Goal: Task Accomplishment & Management: Use online tool/utility

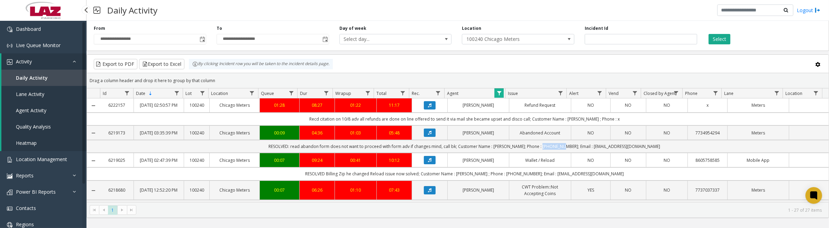
click at [27, 80] on span "Daily Activity" at bounding box center [32, 77] width 32 height 7
click at [48, 160] on span "Location Management" at bounding box center [41, 159] width 51 height 7
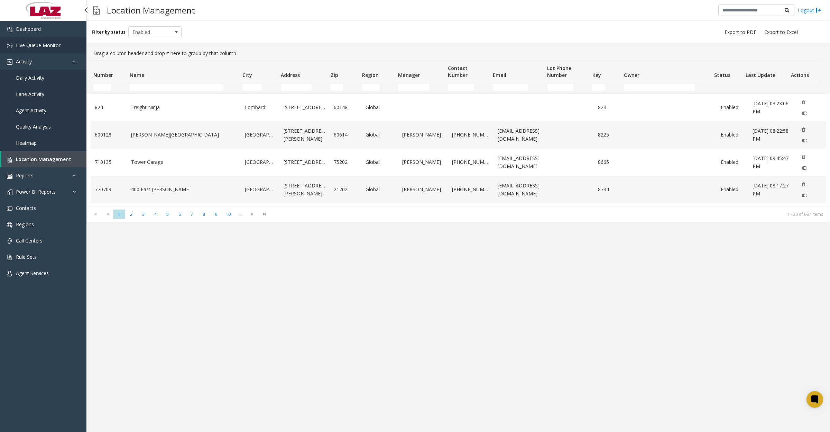
click at [31, 39] on link "Live Queue Monitor" at bounding box center [43, 45] width 87 height 16
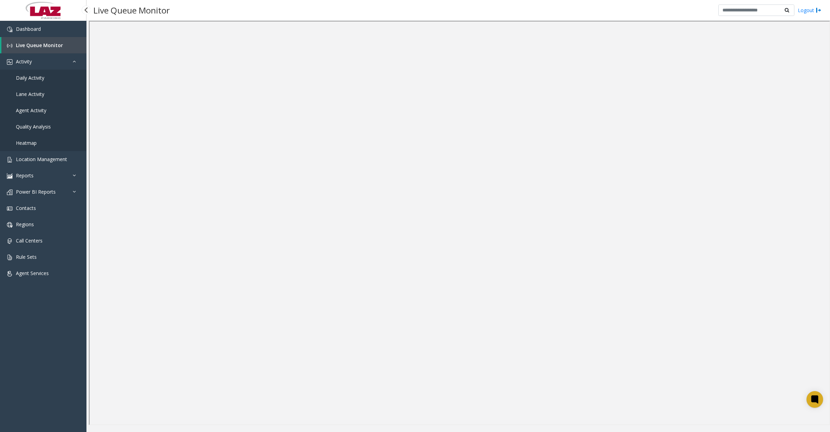
click at [37, 75] on span "Daily Activity" at bounding box center [30, 77] width 28 height 7
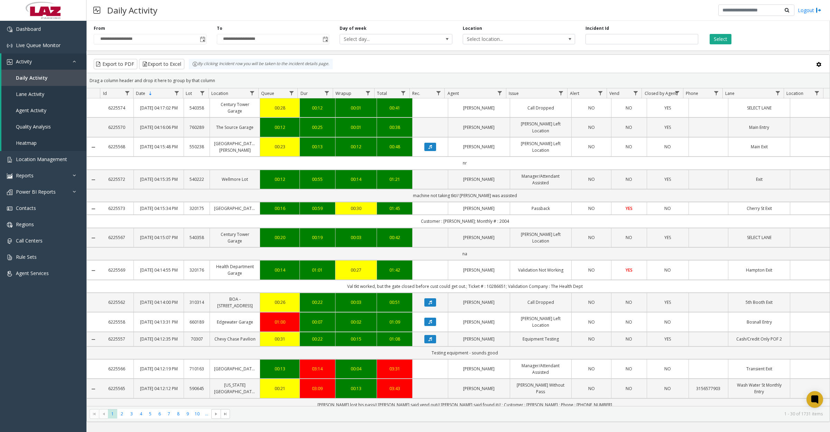
click at [205, 42] on span "Toggle popup" at bounding box center [203, 40] width 6 height 6
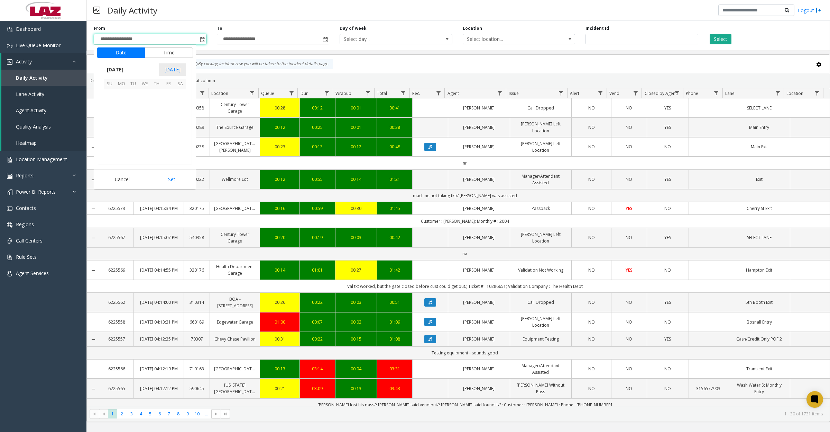
scroll to position [124219, 0]
click at [164, 54] on button "Time" at bounding box center [169, 52] width 48 height 10
click at [112, 152] on span "8" at bounding box center [113, 151] width 3 height 7
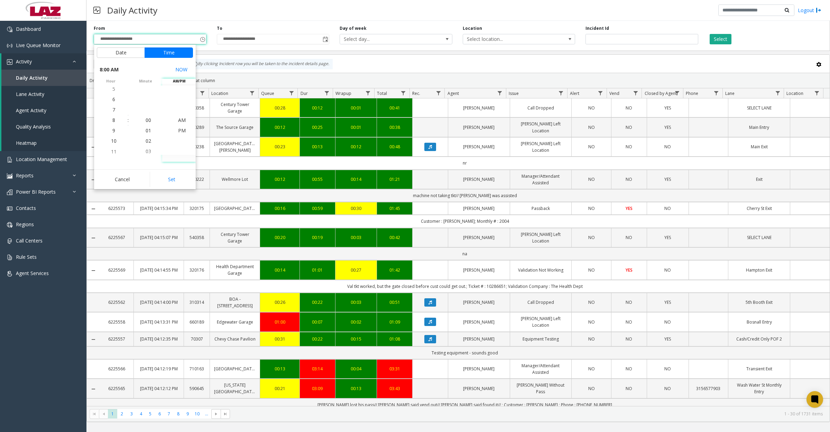
click at [172, 177] on button "Set" at bounding box center [172, 179] width 44 height 15
type input "**********"
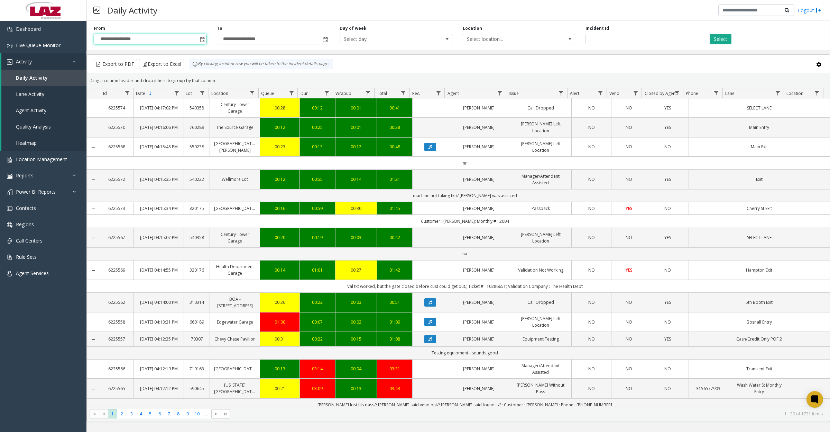
click at [487, 43] on span "Select location..." at bounding box center [508, 39] width 90 height 10
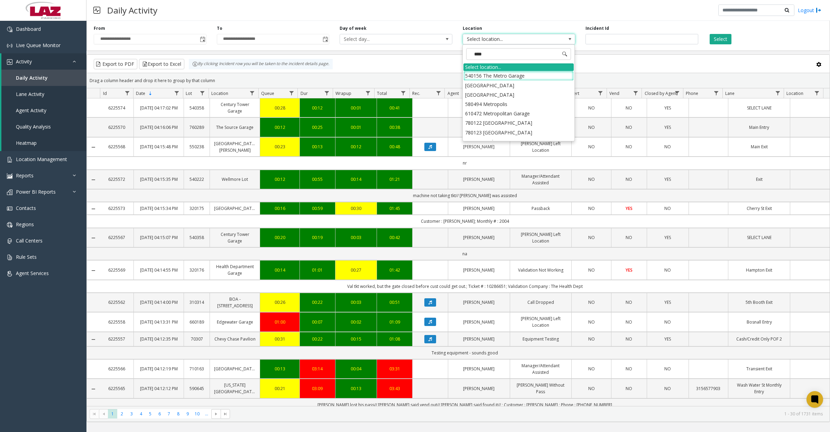
type input "*****"
click at [471, 75] on li "100240 Chicago Meters" at bounding box center [519, 75] width 110 height 9
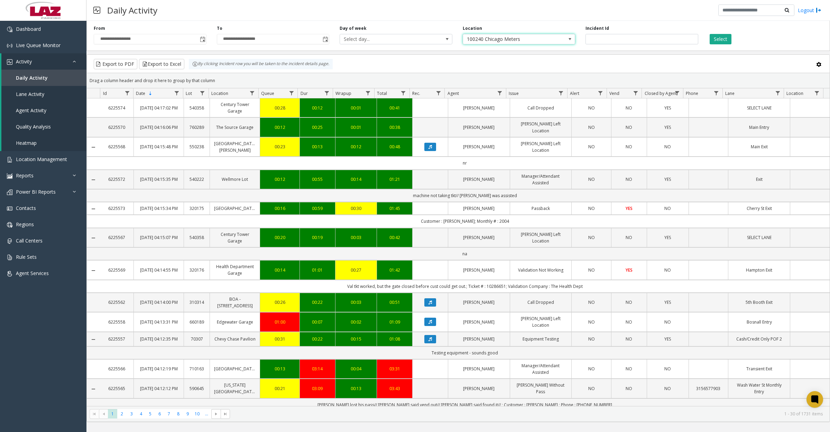
click at [723, 43] on button "Select" at bounding box center [721, 39] width 22 height 10
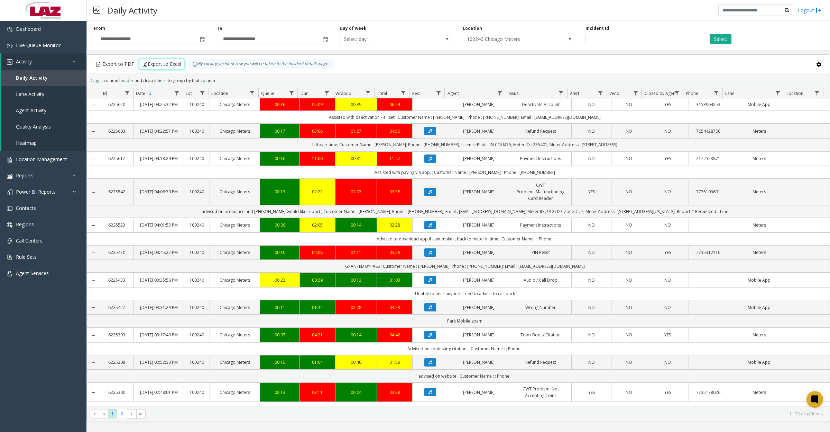
click at [162, 65] on button "Export to Excel" at bounding box center [161, 64] width 45 height 10
